Goal: Information Seeking & Learning: Learn about a topic

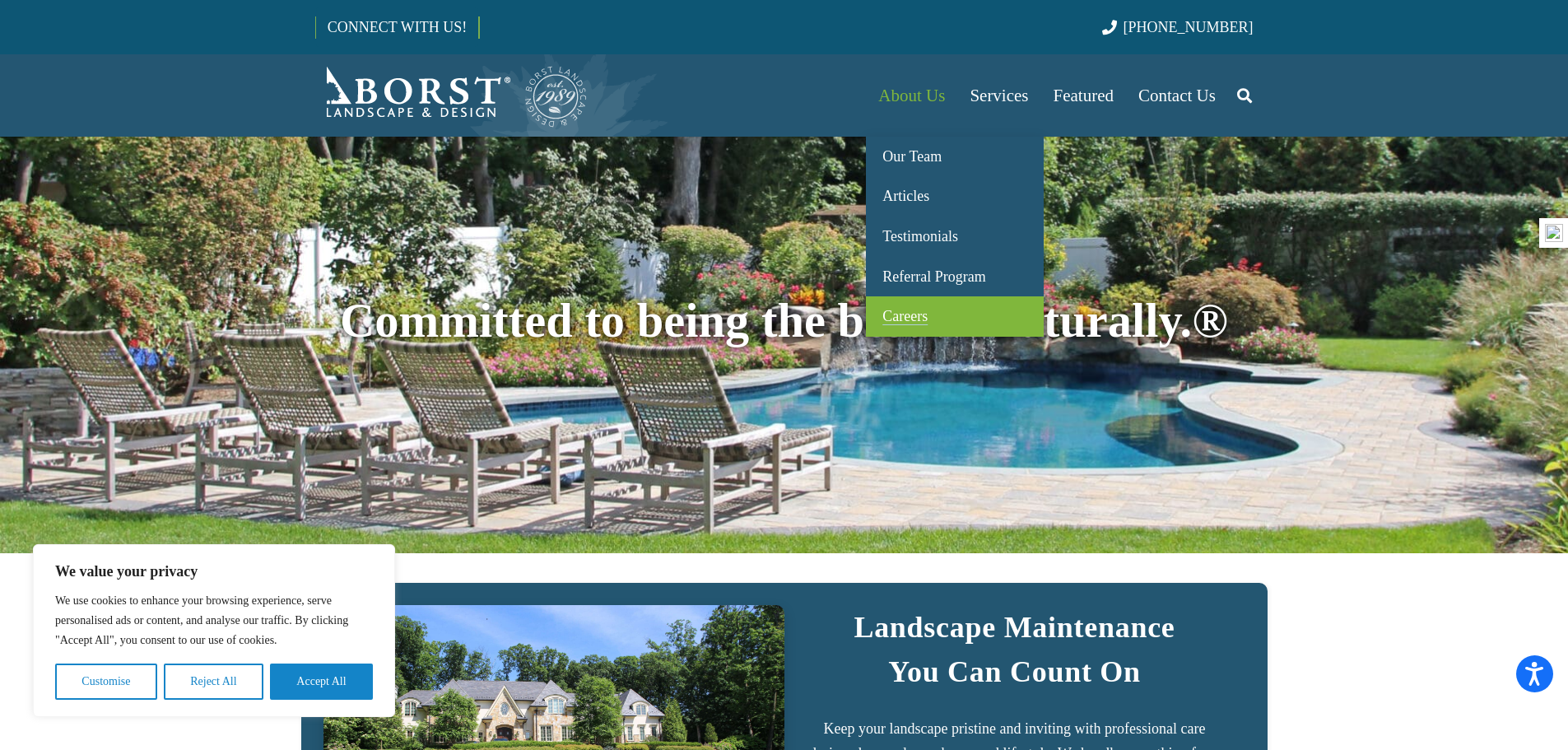
click at [912, 311] on span "Careers" at bounding box center [905, 315] width 45 height 17
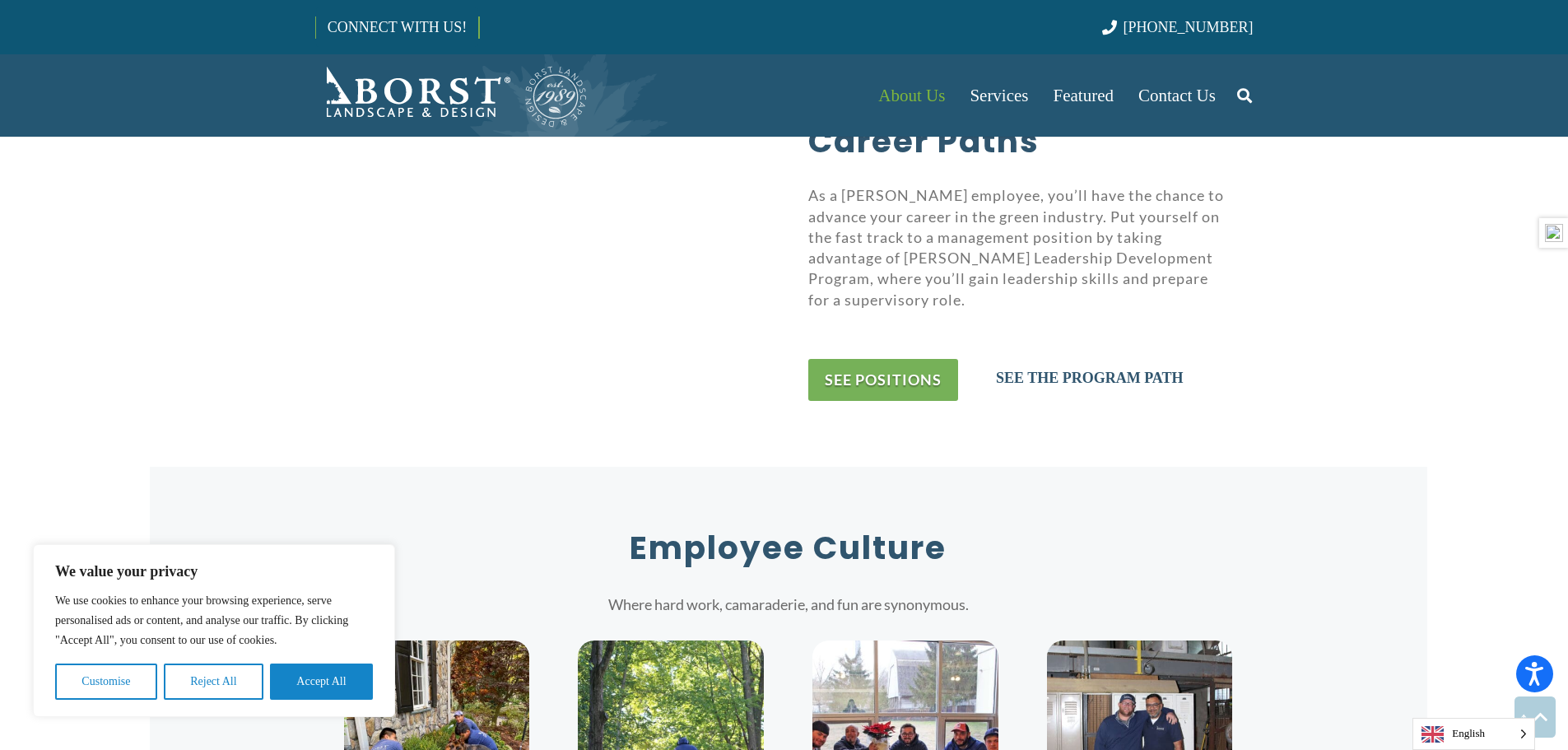
scroll to position [3293, 0]
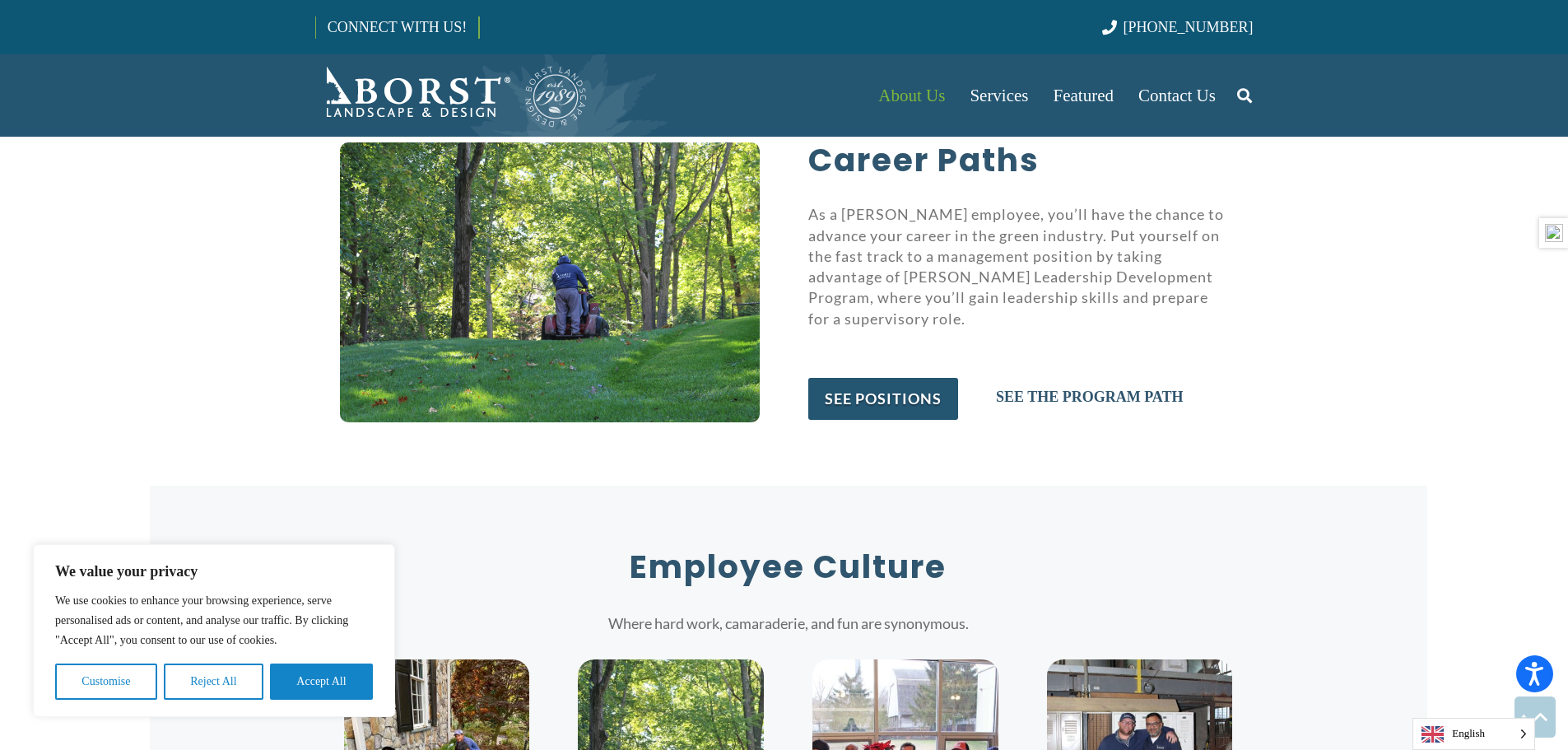
click at [875, 378] on link "see positions" at bounding box center [883, 399] width 150 height 42
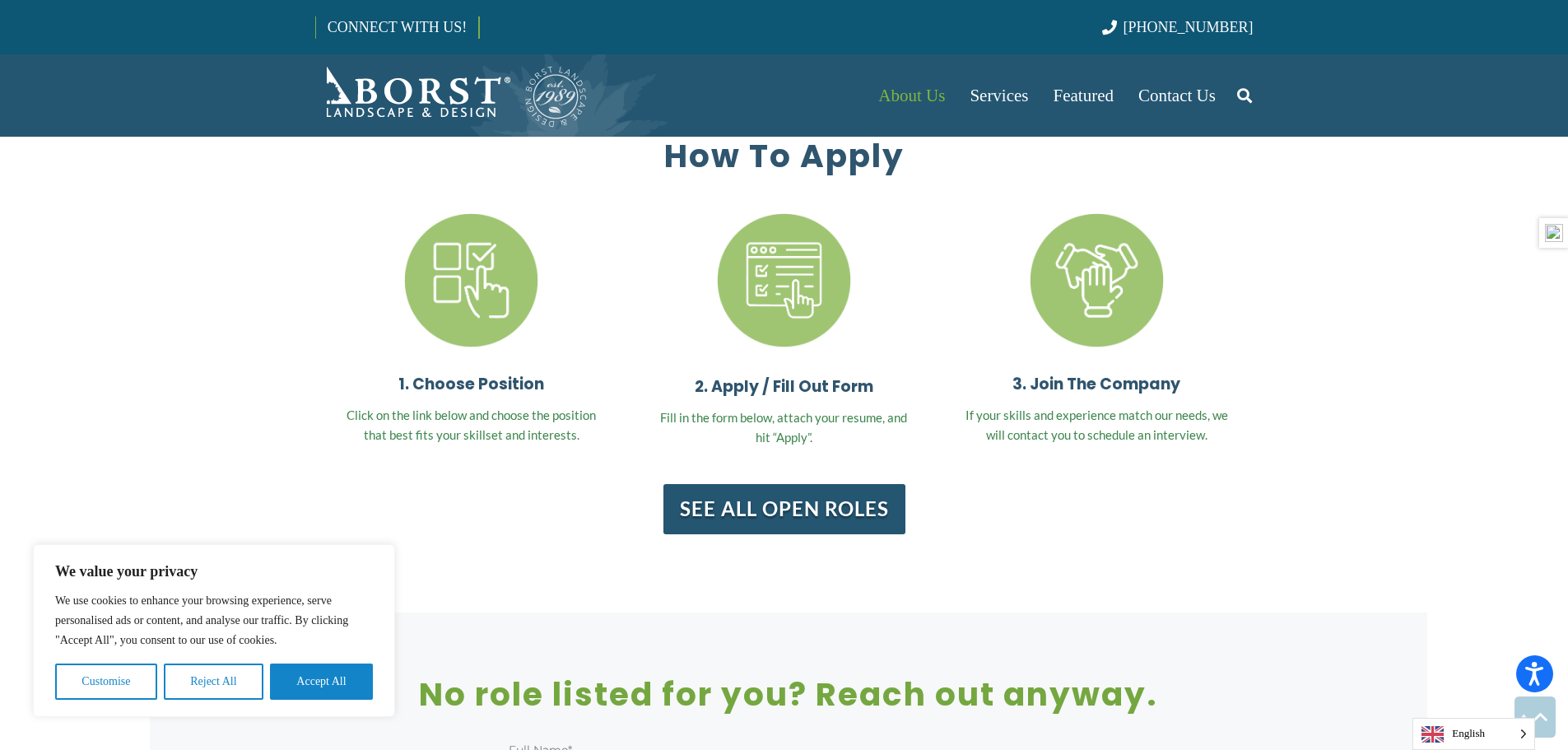
scroll to position [4760, 0]
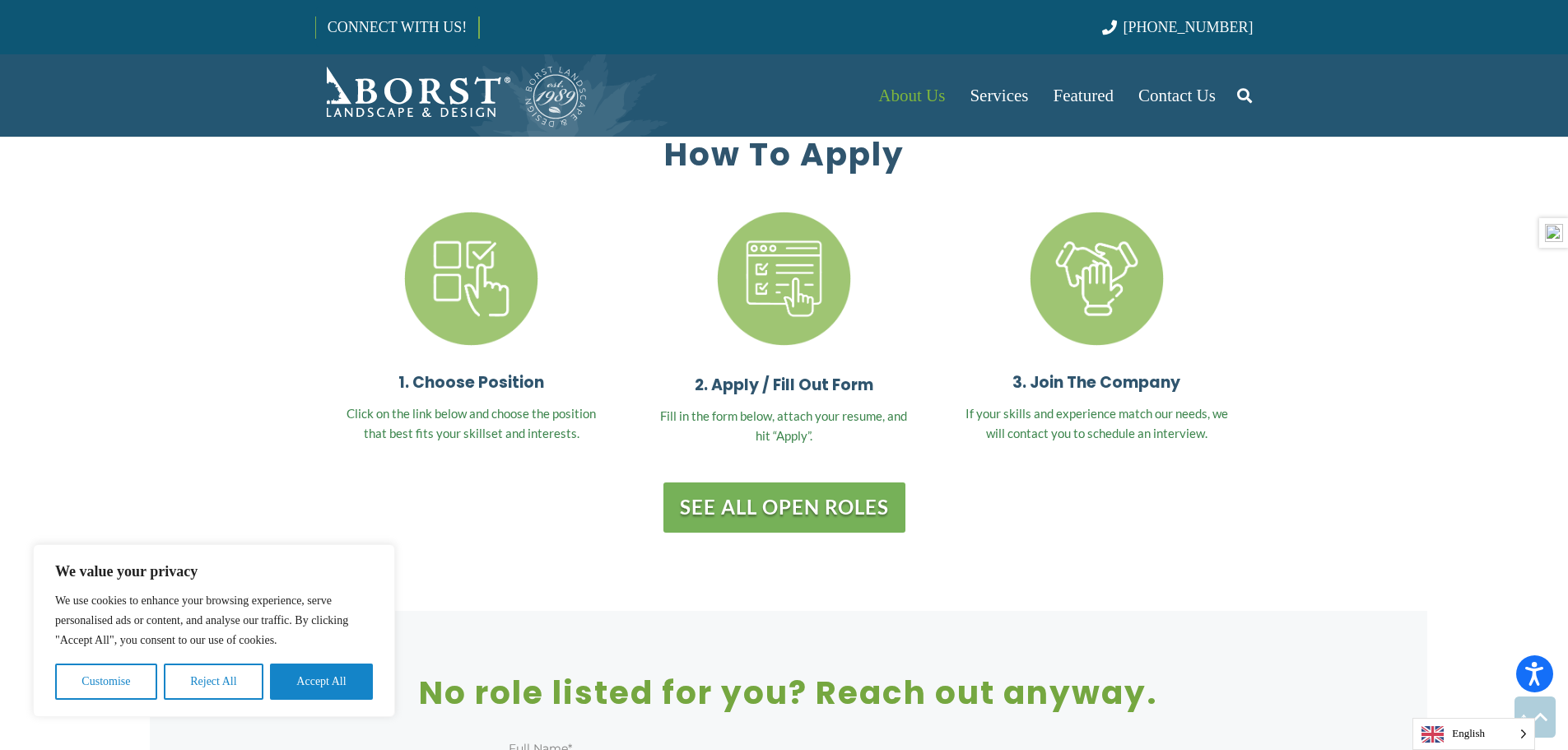
click at [847, 483] on link "See All Open Roles" at bounding box center [785, 508] width 242 height 51
